Goal: Task Accomplishment & Management: Manage account settings

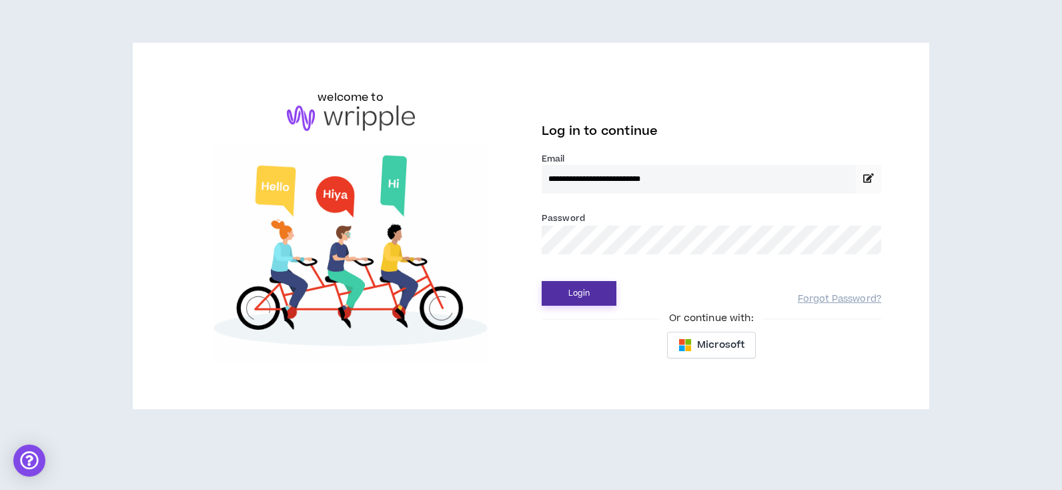
click at [566, 297] on button "Login" at bounding box center [579, 293] width 75 height 25
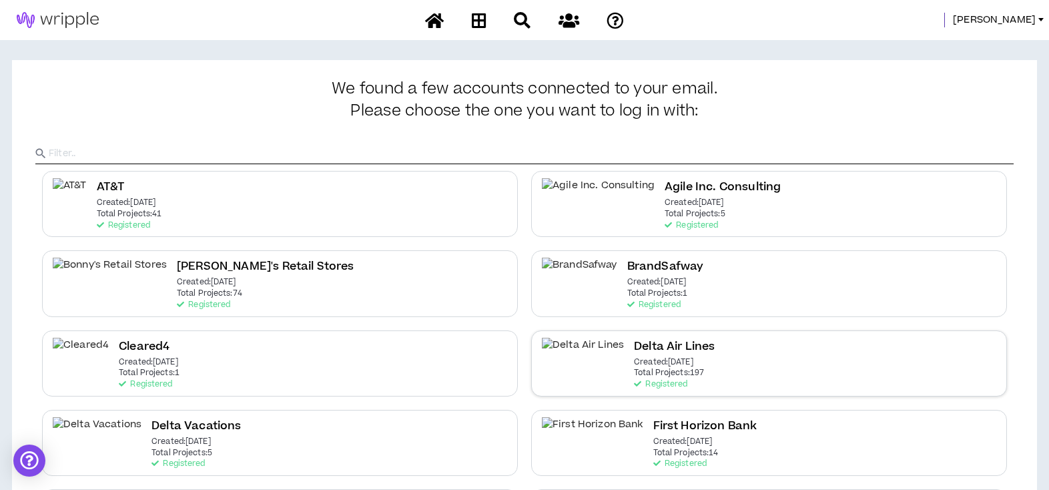
click at [634, 340] on h2 "Delta Air Lines" at bounding box center [674, 347] width 81 height 18
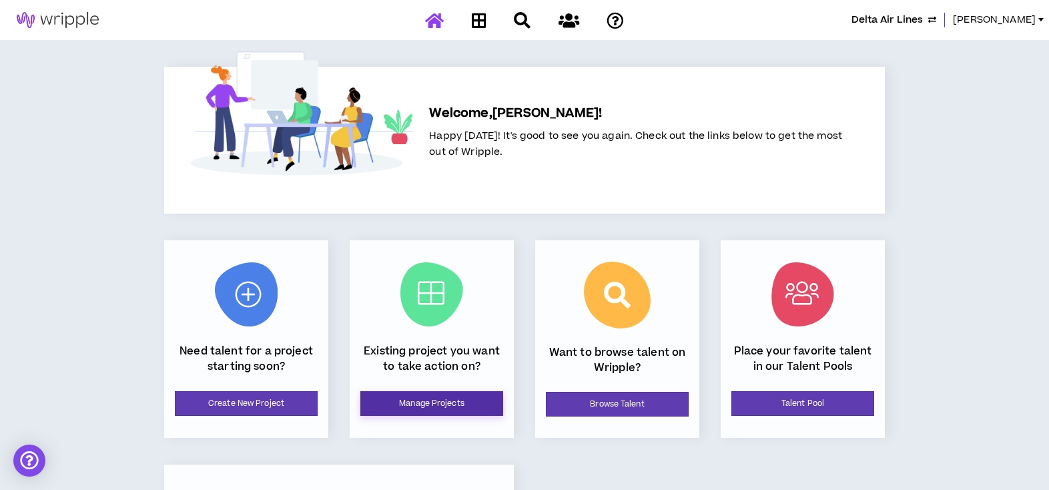
click at [462, 408] on link "Manage Projects" at bounding box center [431, 403] width 143 height 25
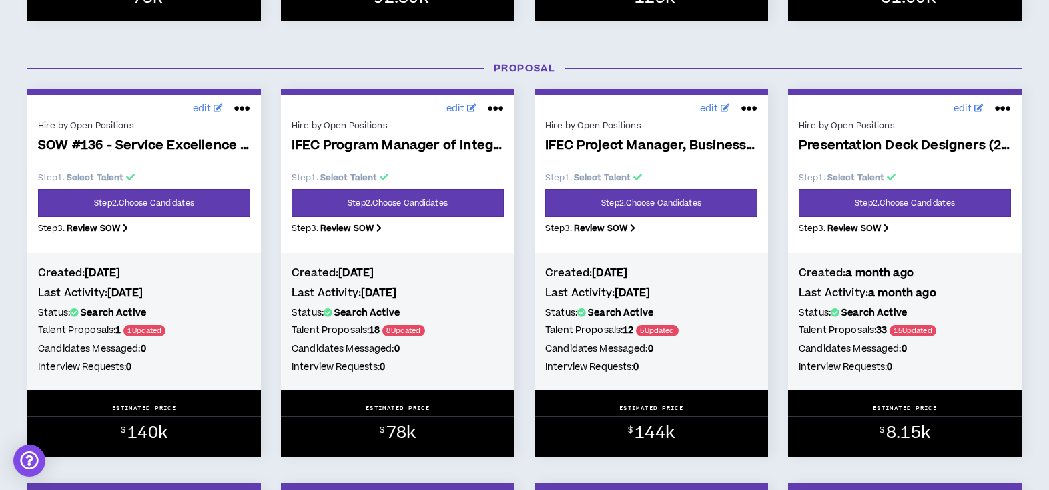
scroll to position [622, 0]
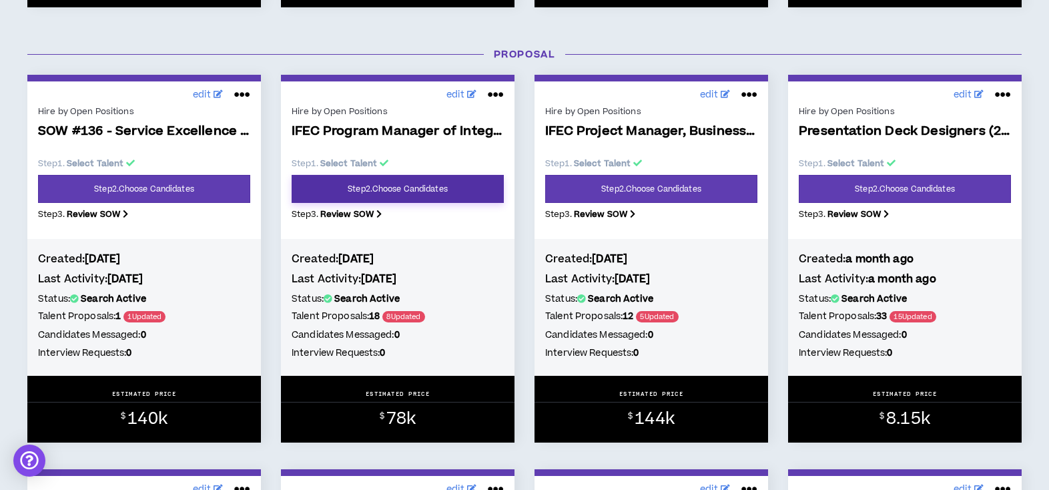
click at [379, 192] on link "Step 2 . Choose Candidates" at bounding box center [397, 189] width 212 height 28
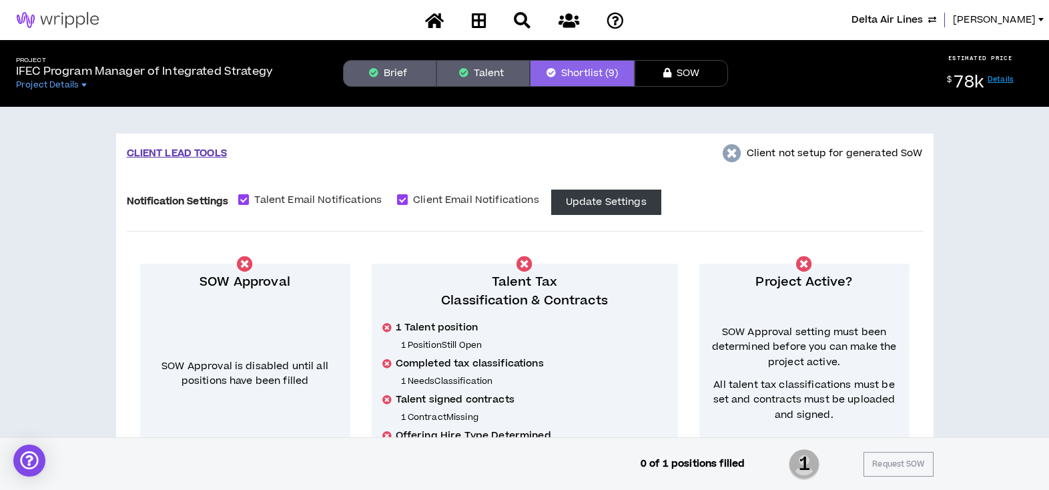
click at [413, 72] on button "Brief" at bounding box center [389, 73] width 93 height 27
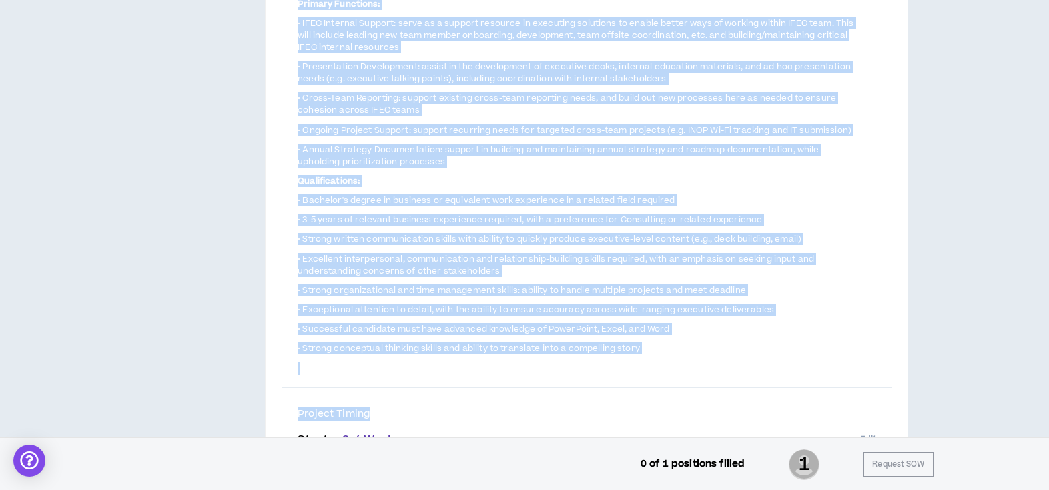
scroll to position [444, 0]
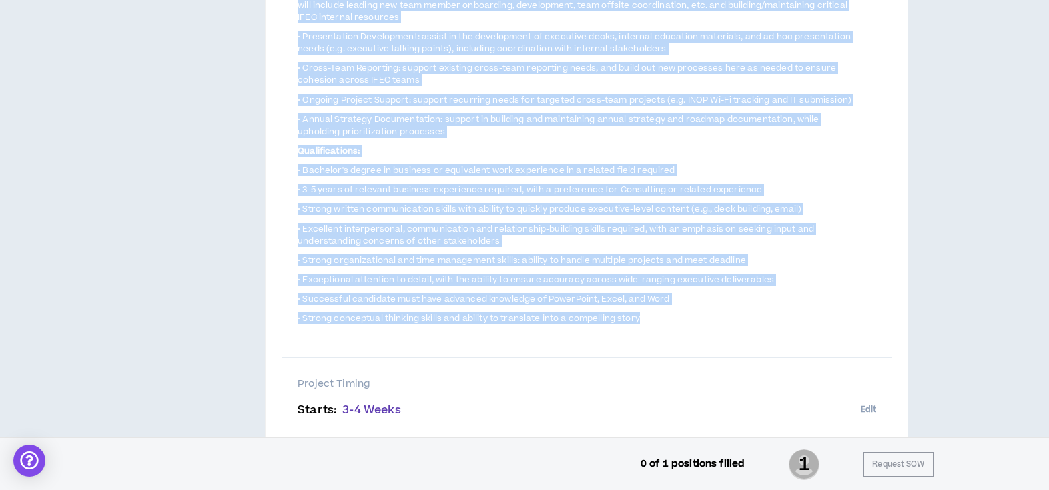
drag, startPoint x: 297, startPoint y: 158, endPoint x: 710, endPoint y: 322, distance: 443.7
click at [710, 322] on div "Project Description The Program Manager of Integrated Strategy will support int…" at bounding box center [586, 112] width 610 height 492
copy div "Project Description The Program Manager of Integrated Strategy will support int…"
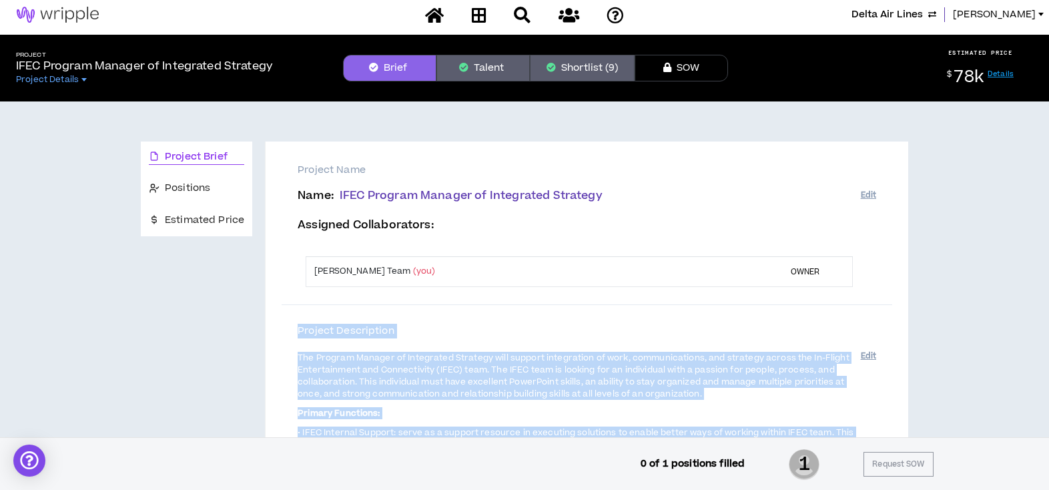
scroll to position [0, 0]
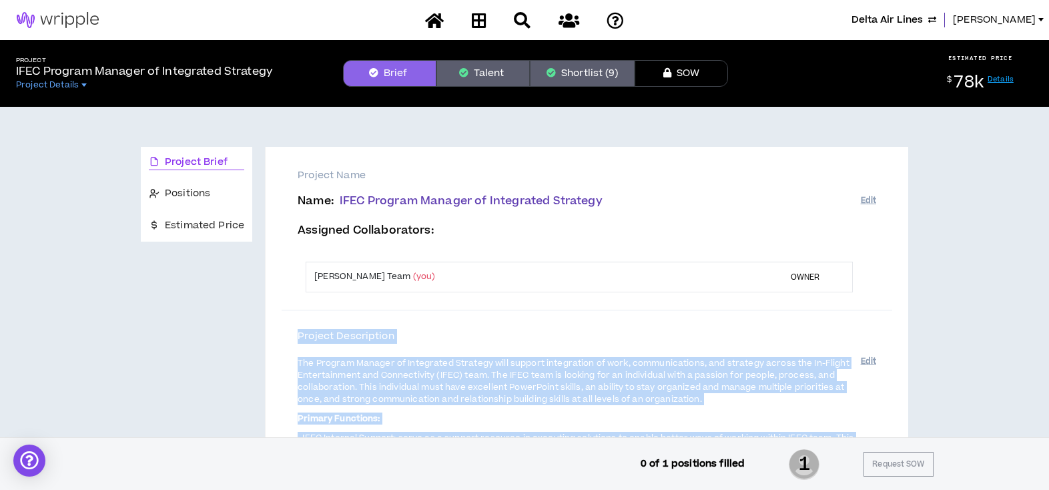
click at [596, 281] on td "Lauren-Bridget Team (you)" at bounding box center [540, 276] width 468 height 29
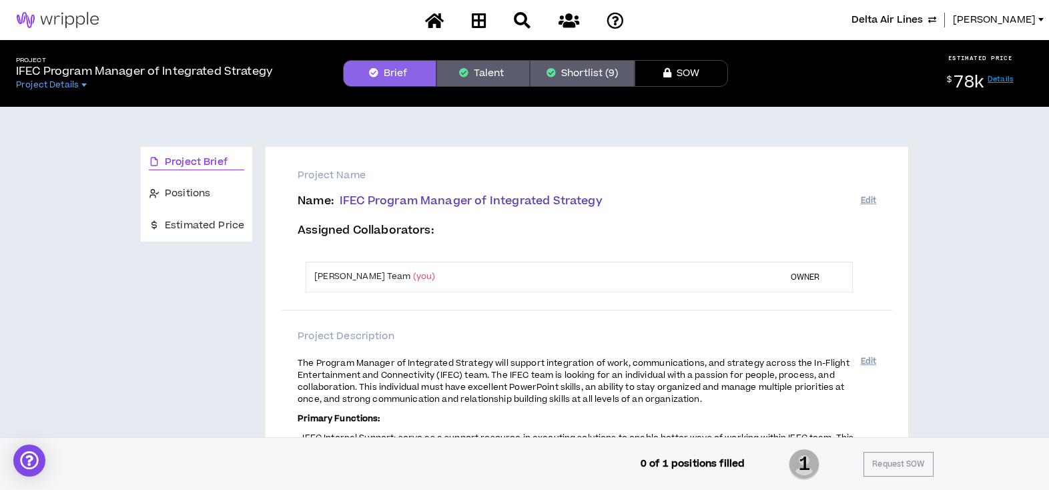
click at [587, 73] on button "Shortlist (9)" at bounding box center [582, 73] width 105 height 27
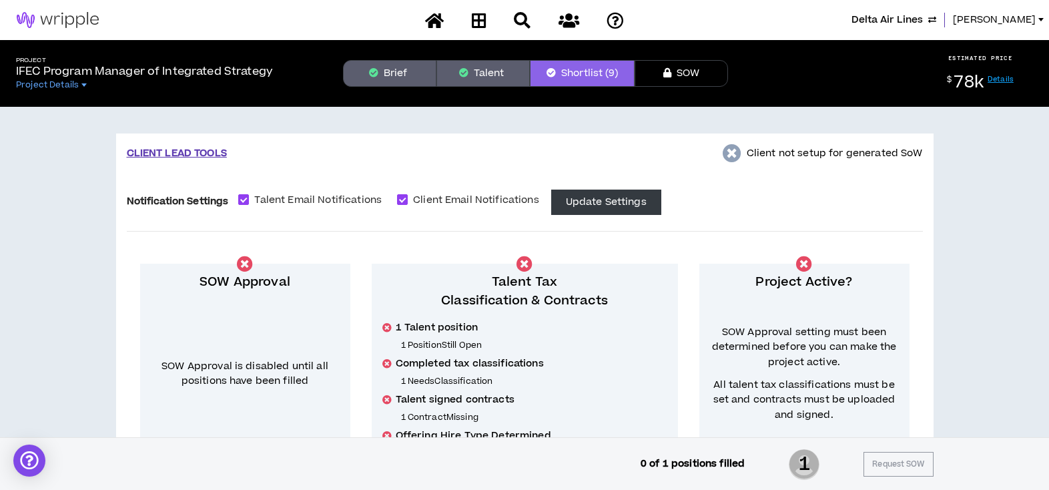
click at [353, 63] on button "Brief" at bounding box center [389, 73] width 93 height 27
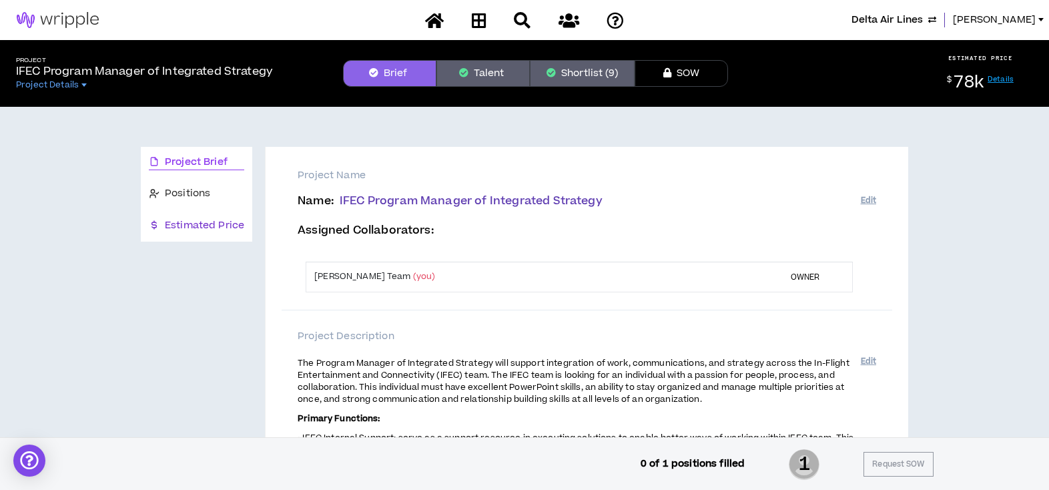
click at [172, 227] on span "Estimated Price" at bounding box center [204, 225] width 79 height 15
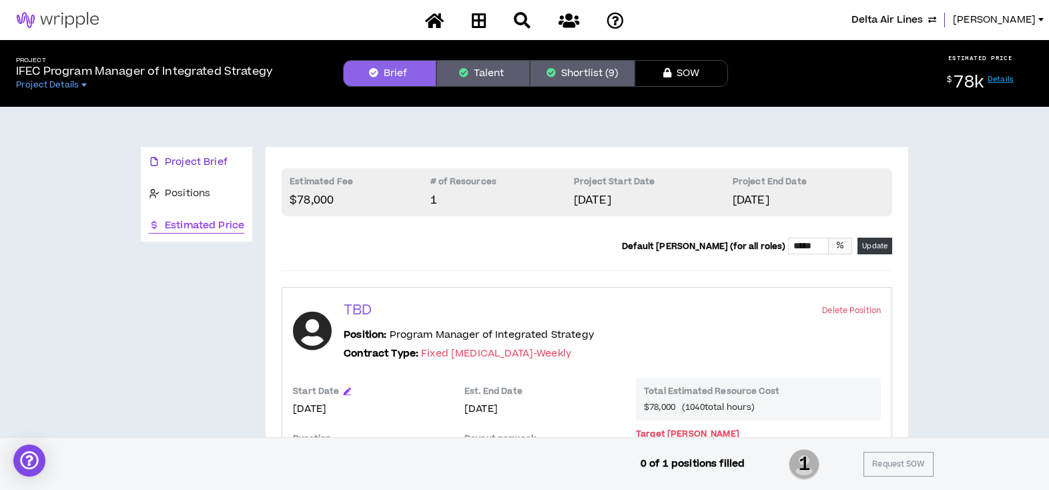
click at [213, 157] on span "Project Brief" at bounding box center [196, 162] width 63 height 15
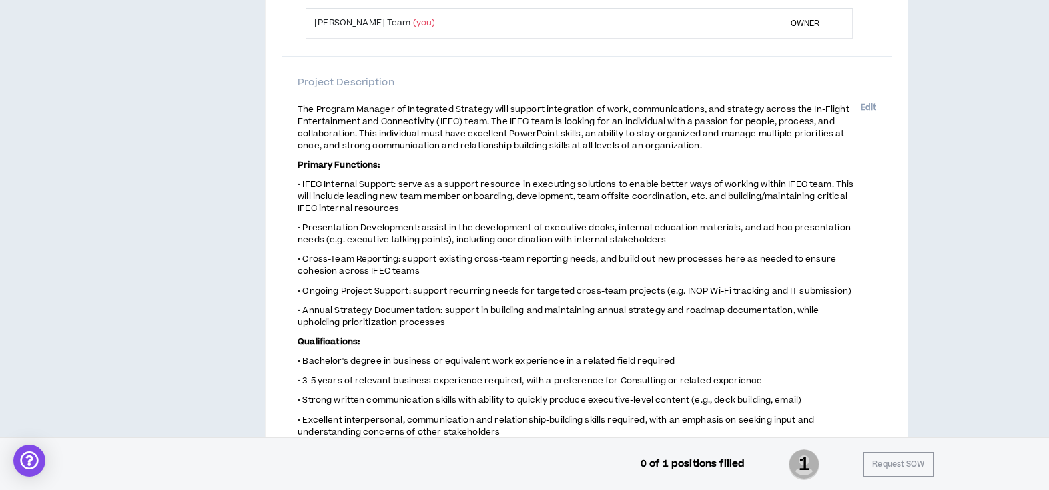
scroll to position [267, 0]
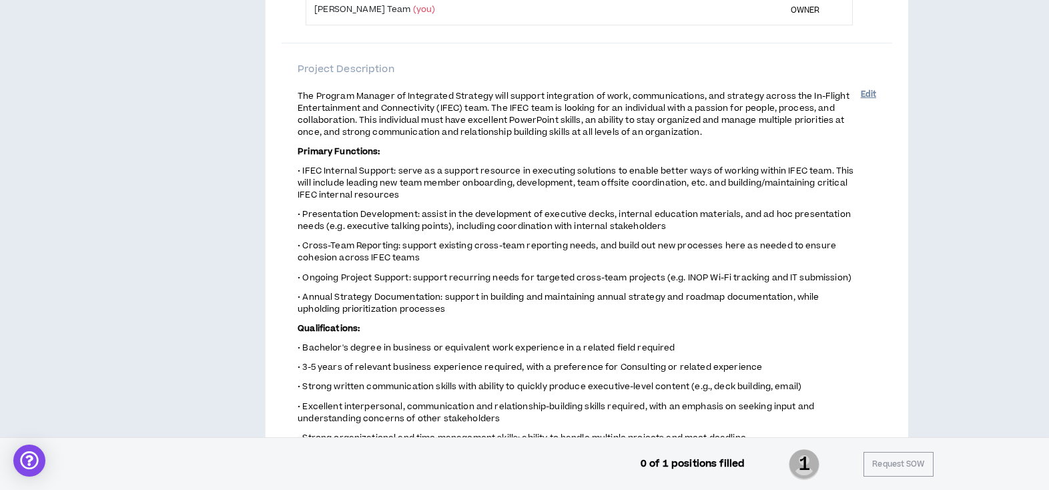
click at [863, 91] on button "Edit" at bounding box center [867, 94] width 15 height 22
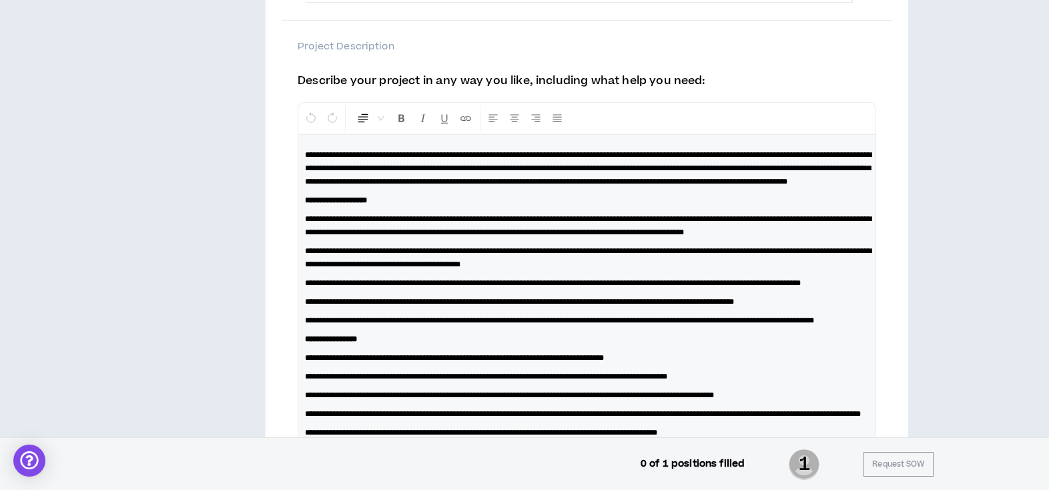
scroll to position [303, 0]
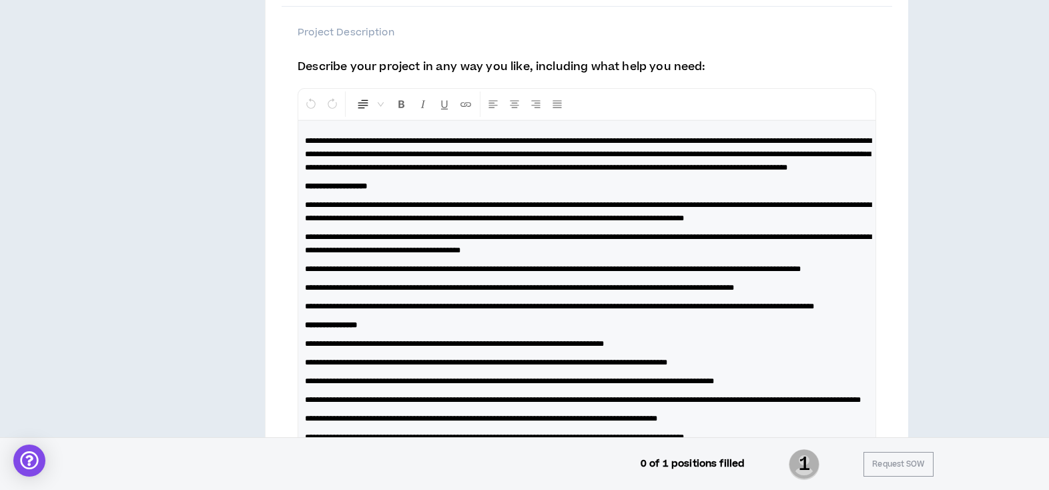
click at [354, 165] on span "**********" at bounding box center [588, 154] width 566 height 35
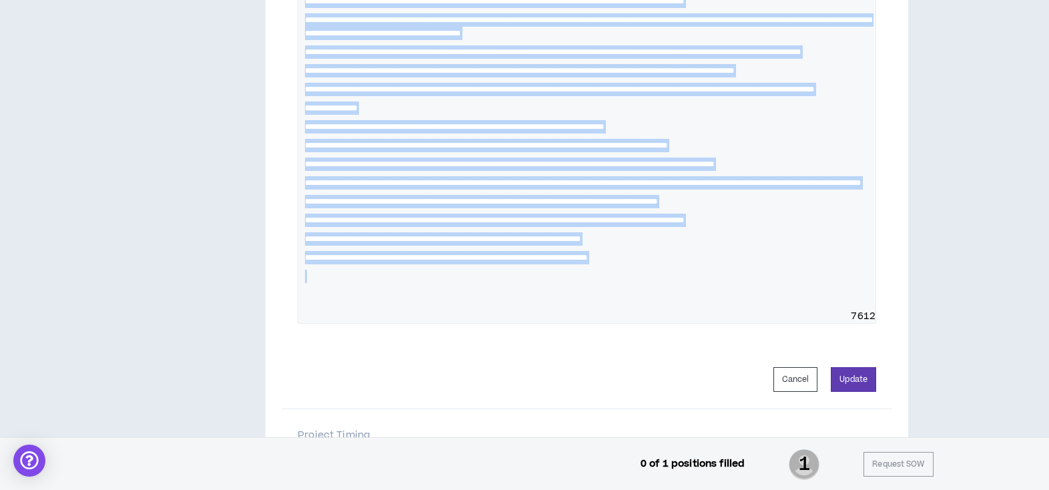
scroll to position [570, 0]
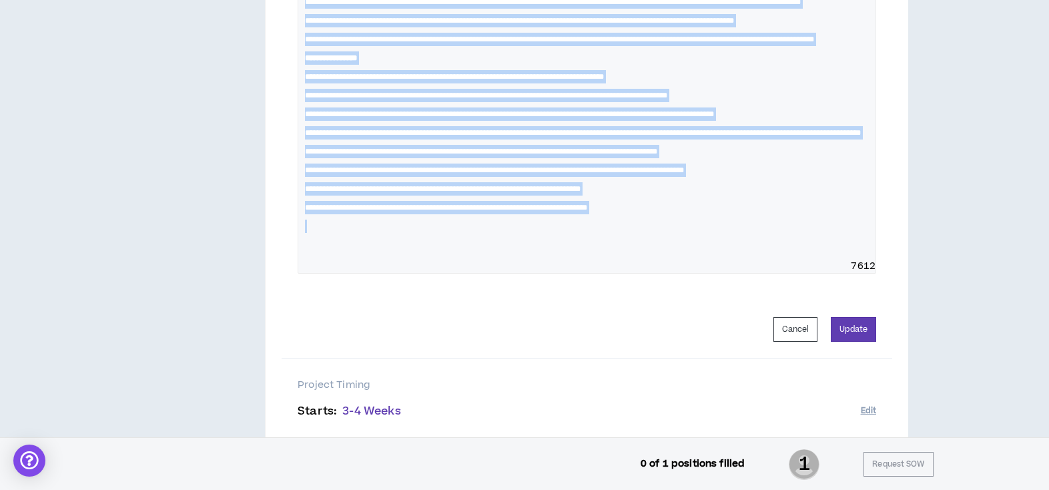
drag, startPoint x: 304, startPoint y: 136, endPoint x: 746, endPoint y: 283, distance: 465.3
click at [746, 259] on div "**********" at bounding box center [586, 57] width 577 height 406
copy div "**********"
click at [857, 342] on button "Update" at bounding box center [852, 329] width 45 height 25
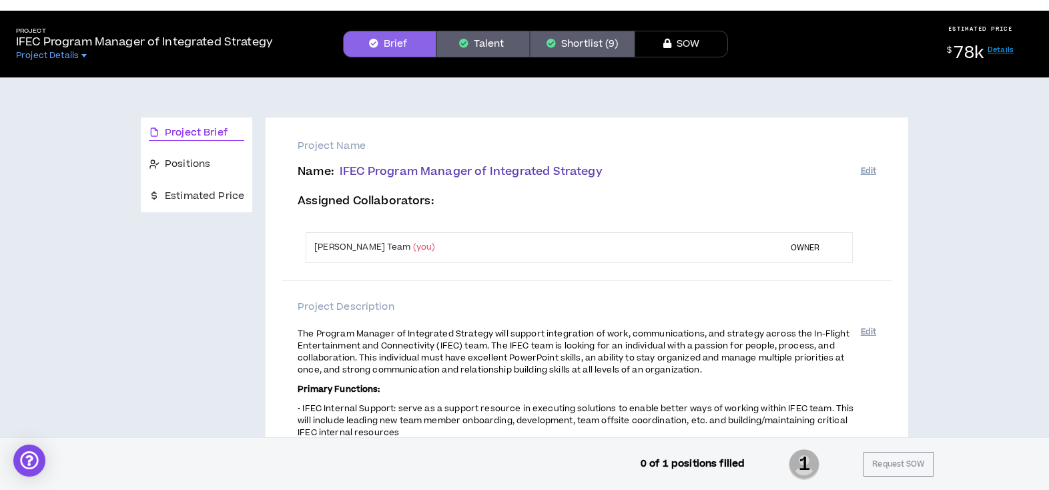
scroll to position [0, 0]
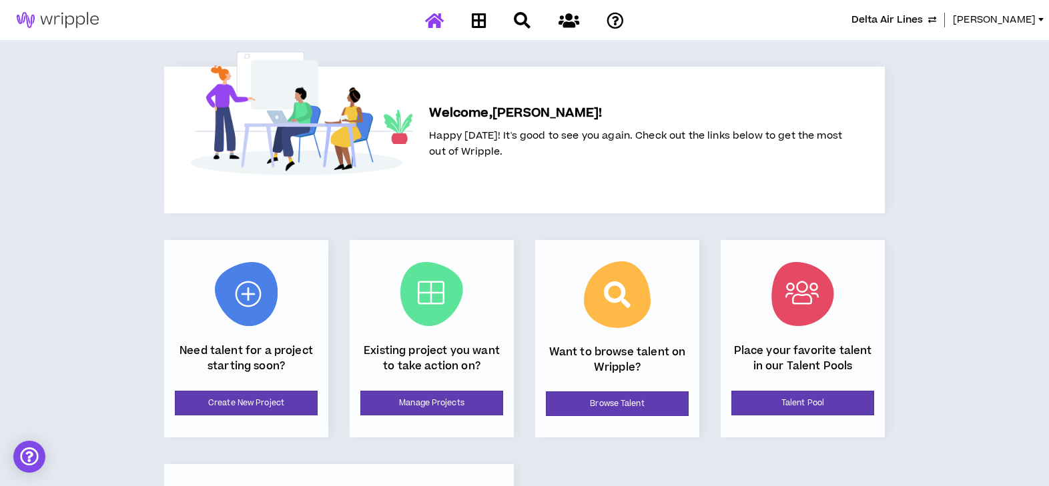
click at [913, 18] on span "Delta Air Lines" at bounding box center [886, 20] width 71 height 15
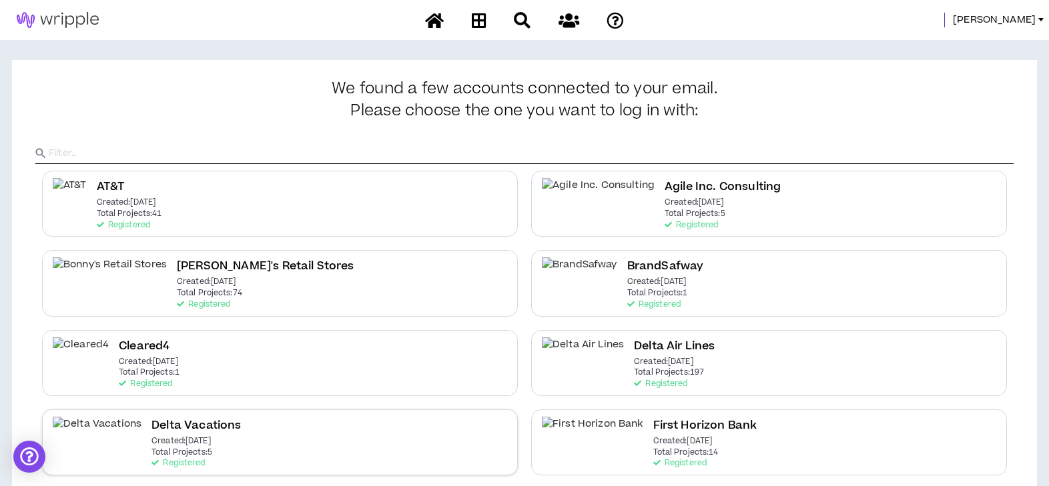
click at [206, 434] on div "Delta Vacations Created: [DATE] Total Projects: 5 Registered" at bounding box center [280, 443] width 476 height 66
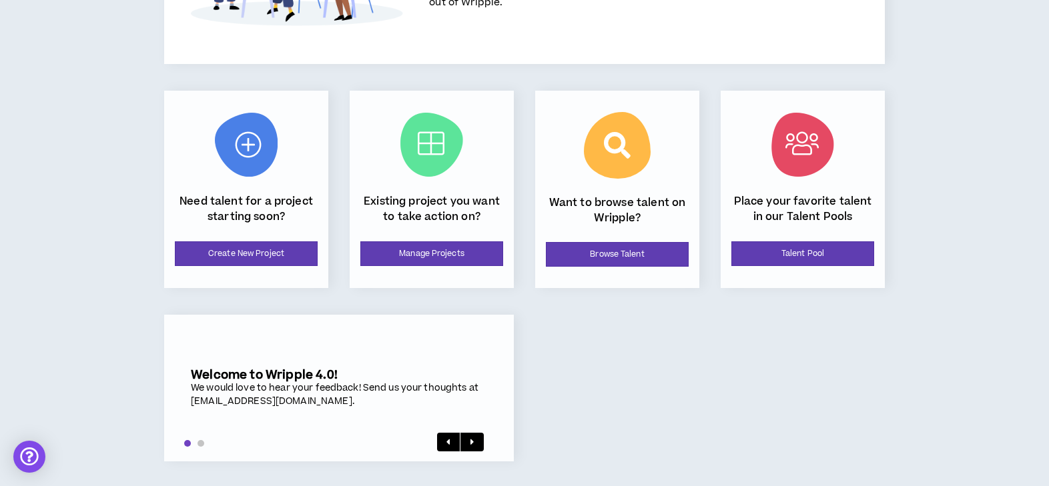
scroll to position [151, 0]
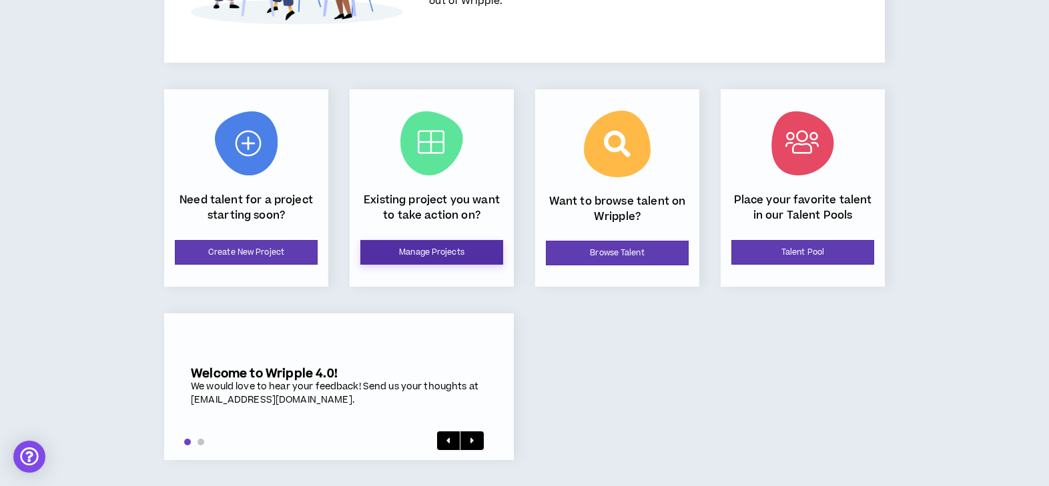
click at [476, 255] on link "Manage Projects" at bounding box center [431, 252] width 143 height 25
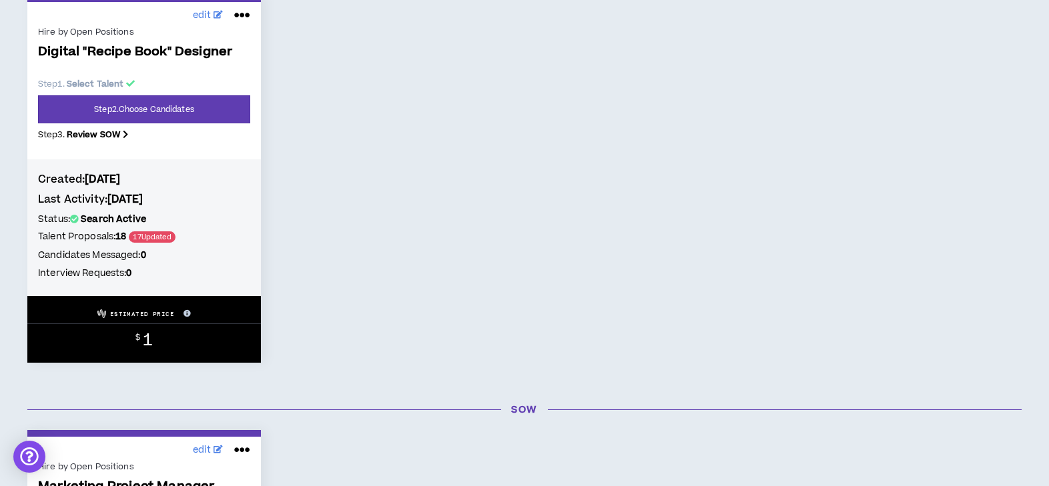
scroll to position [177, 0]
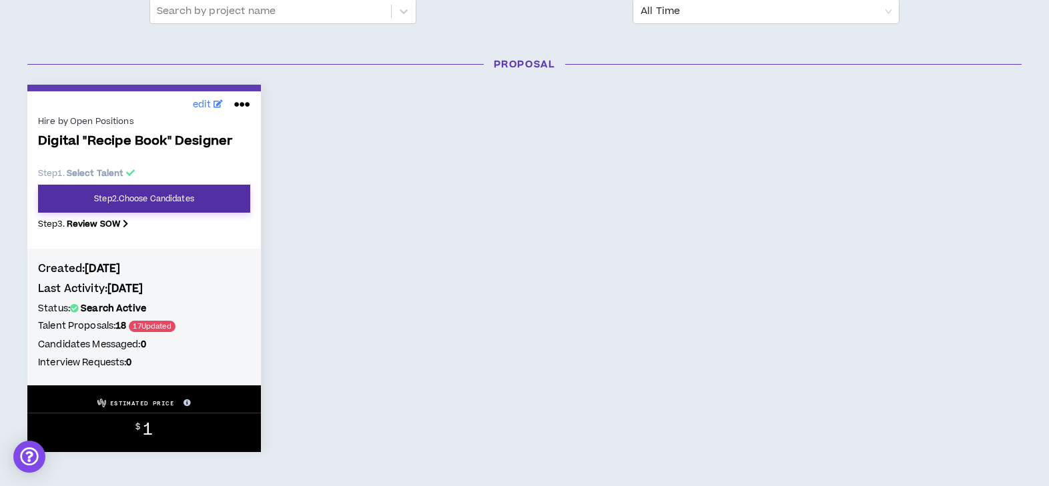
click at [192, 193] on link "Step 2 . Choose Candidates" at bounding box center [144, 199] width 212 height 28
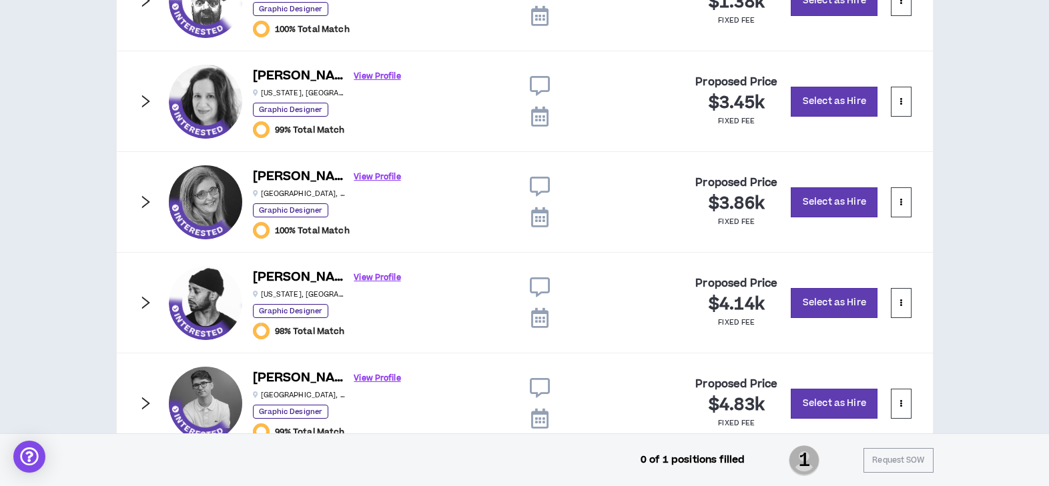
scroll to position [906, 0]
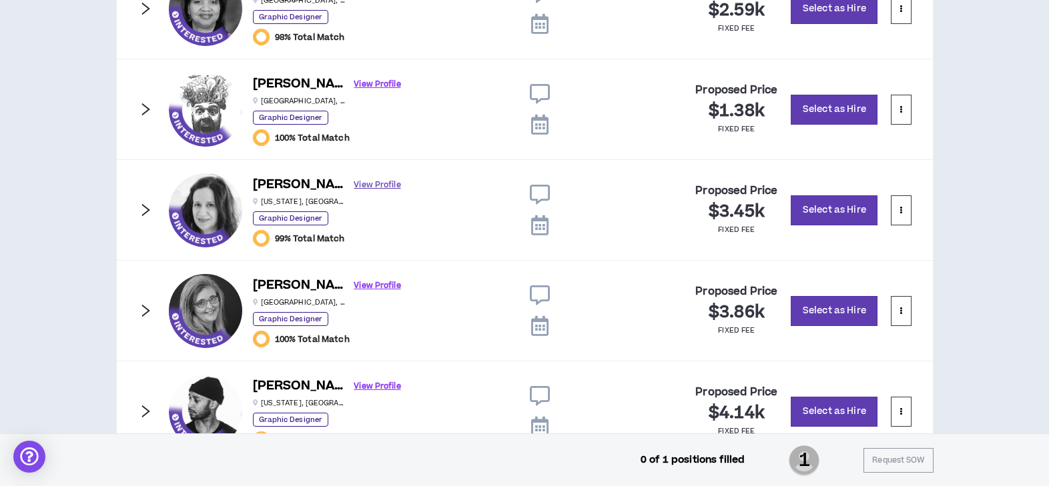
click at [354, 181] on link "View Profile" at bounding box center [377, 184] width 47 height 23
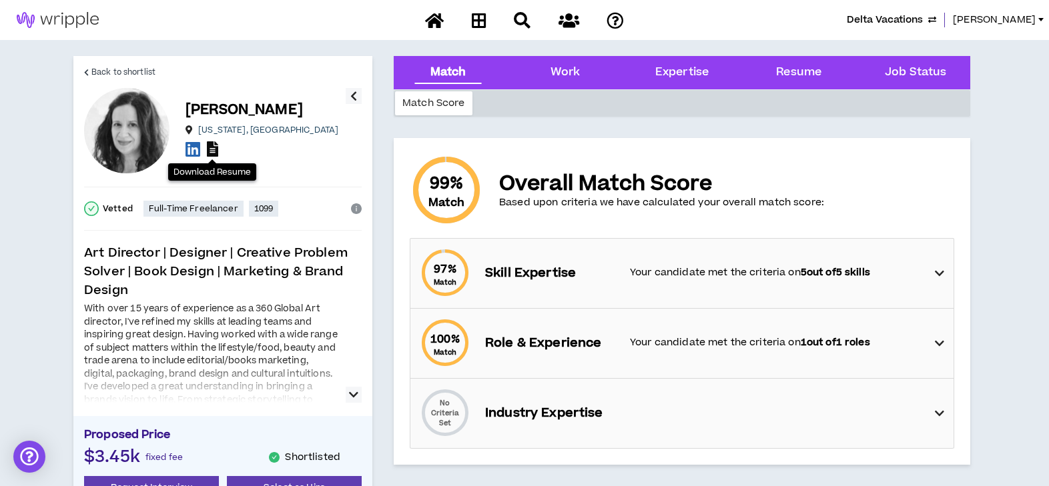
click at [209, 149] on icon at bounding box center [212, 148] width 11 height 15
click at [153, 69] on span "Back to shortlist" at bounding box center [123, 72] width 64 height 13
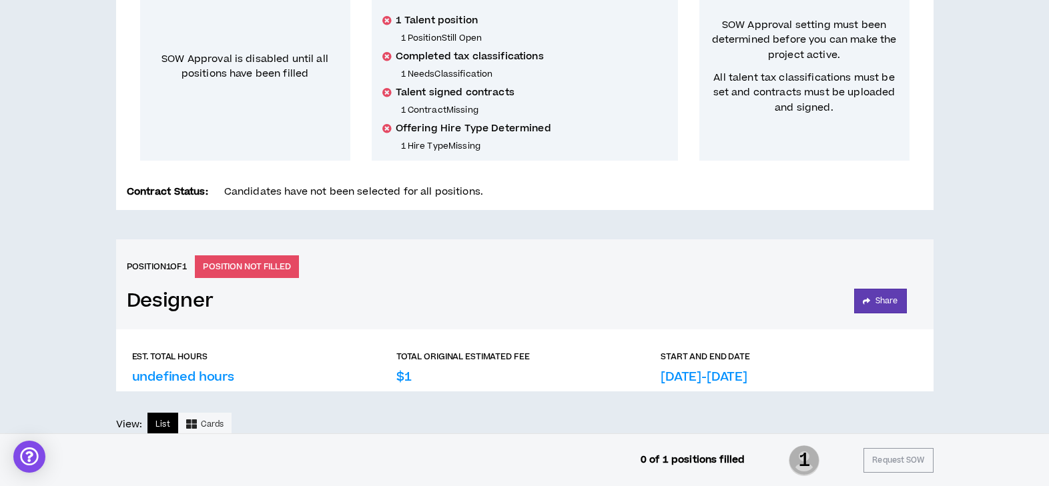
scroll to position [17, 0]
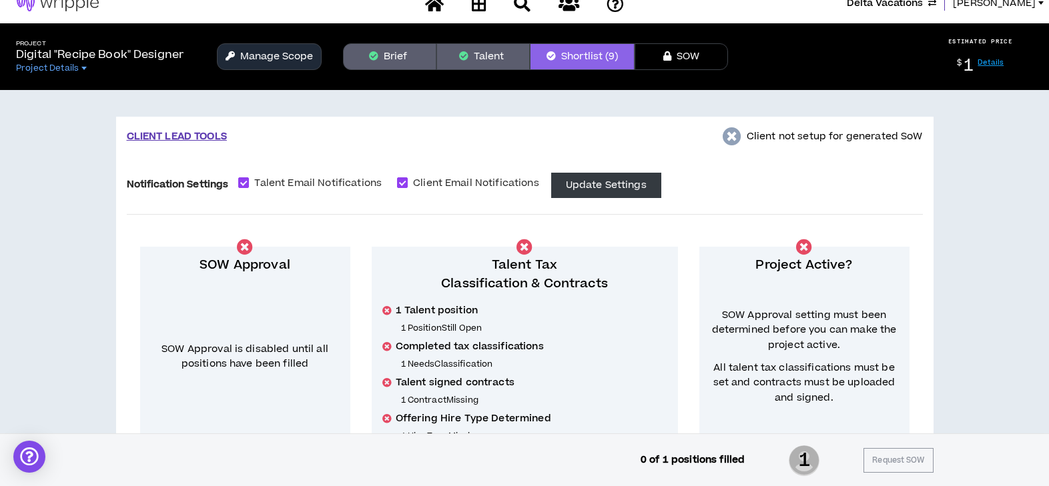
click at [290, 64] on button "Manage Scope" at bounding box center [269, 56] width 105 height 27
